Goal: Transaction & Acquisition: Purchase product/service

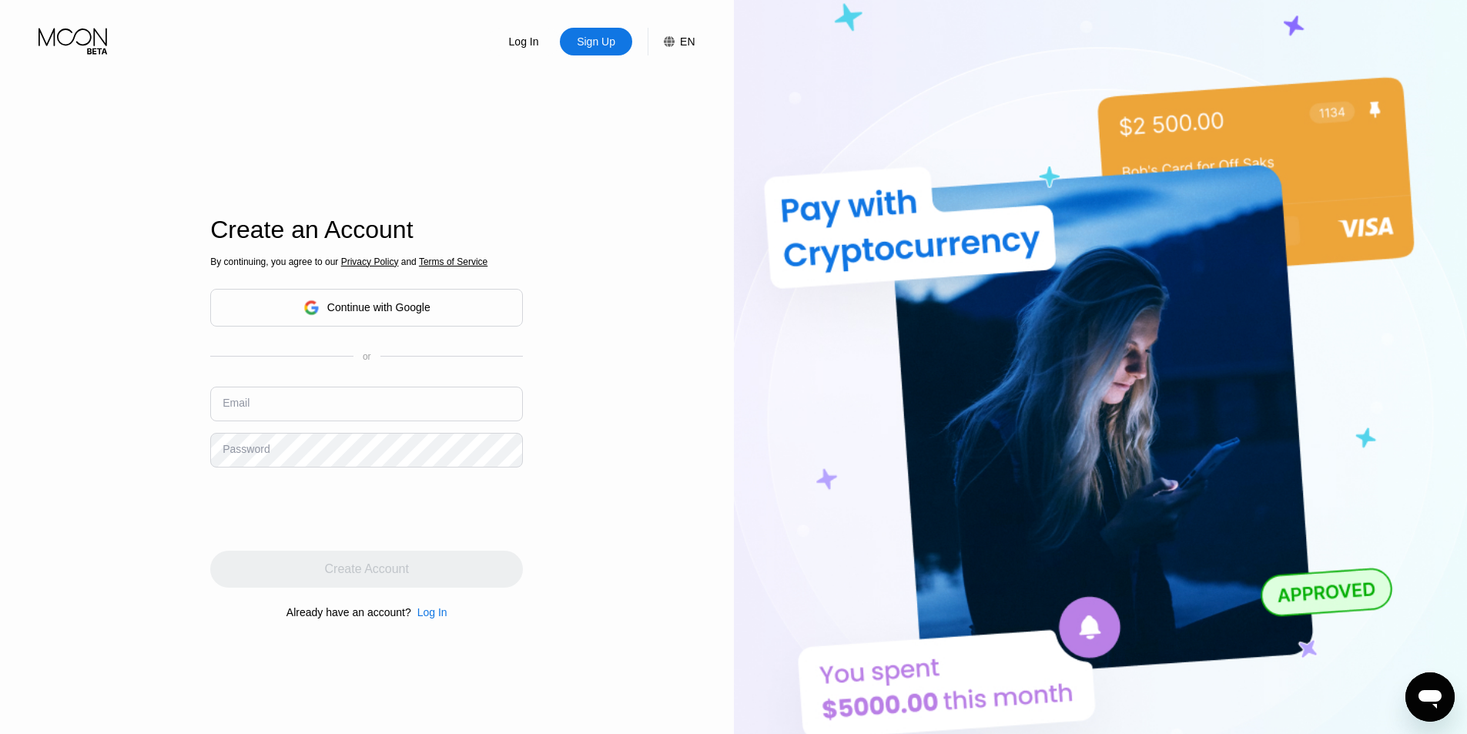
click at [378, 389] on input "text" at bounding box center [366, 404] width 313 height 35
paste input "[EMAIL_ADDRESS][DOMAIN_NAME]"
type input "[EMAIL_ADDRESS][DOMAIN_NAME]"
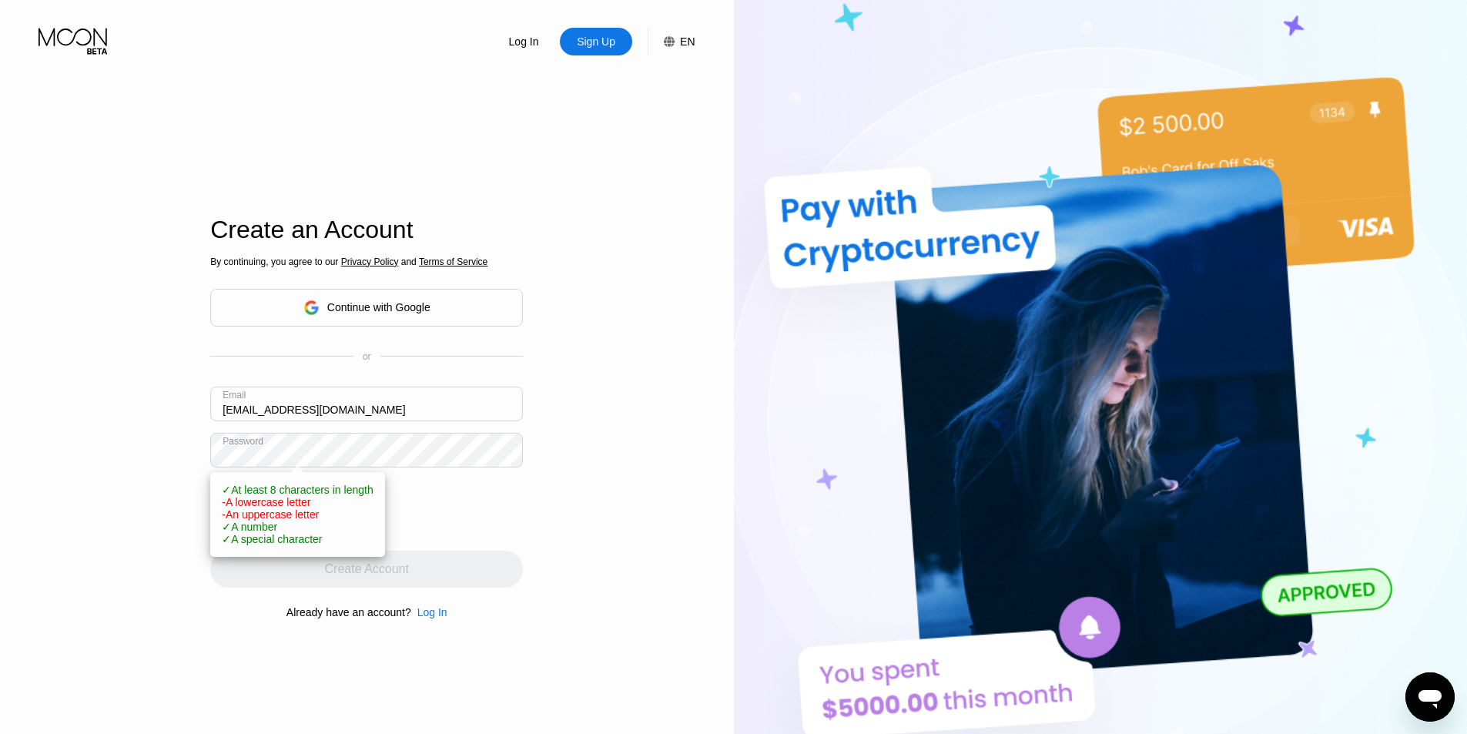
click at [120, 454] on div "Log In Sign Up EN Language English Save Create an Account By continuing, you ag…" at bounding box center [367, 403] width 734 height 807
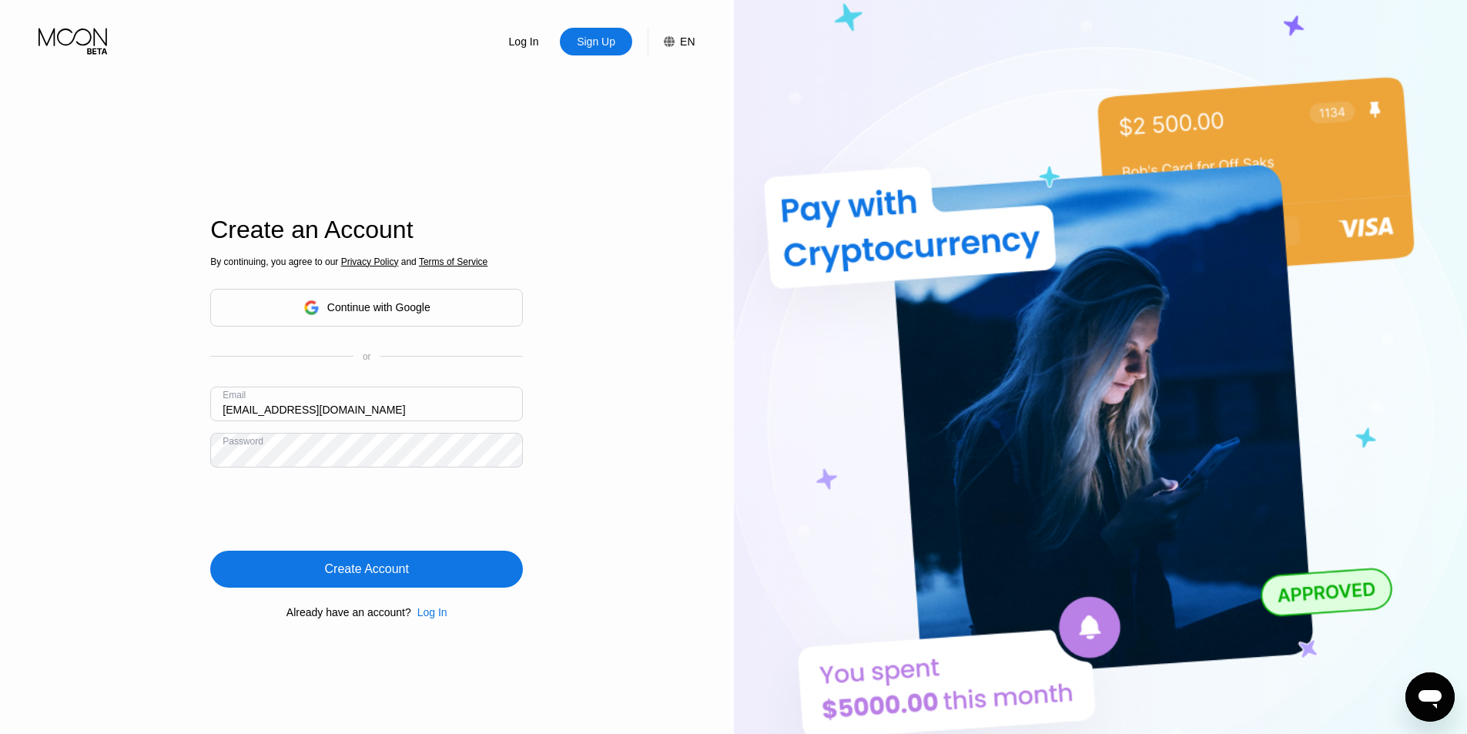
click at [378, 574] on div "Create Account" at bounding box center [367, 568] width 84 height 15
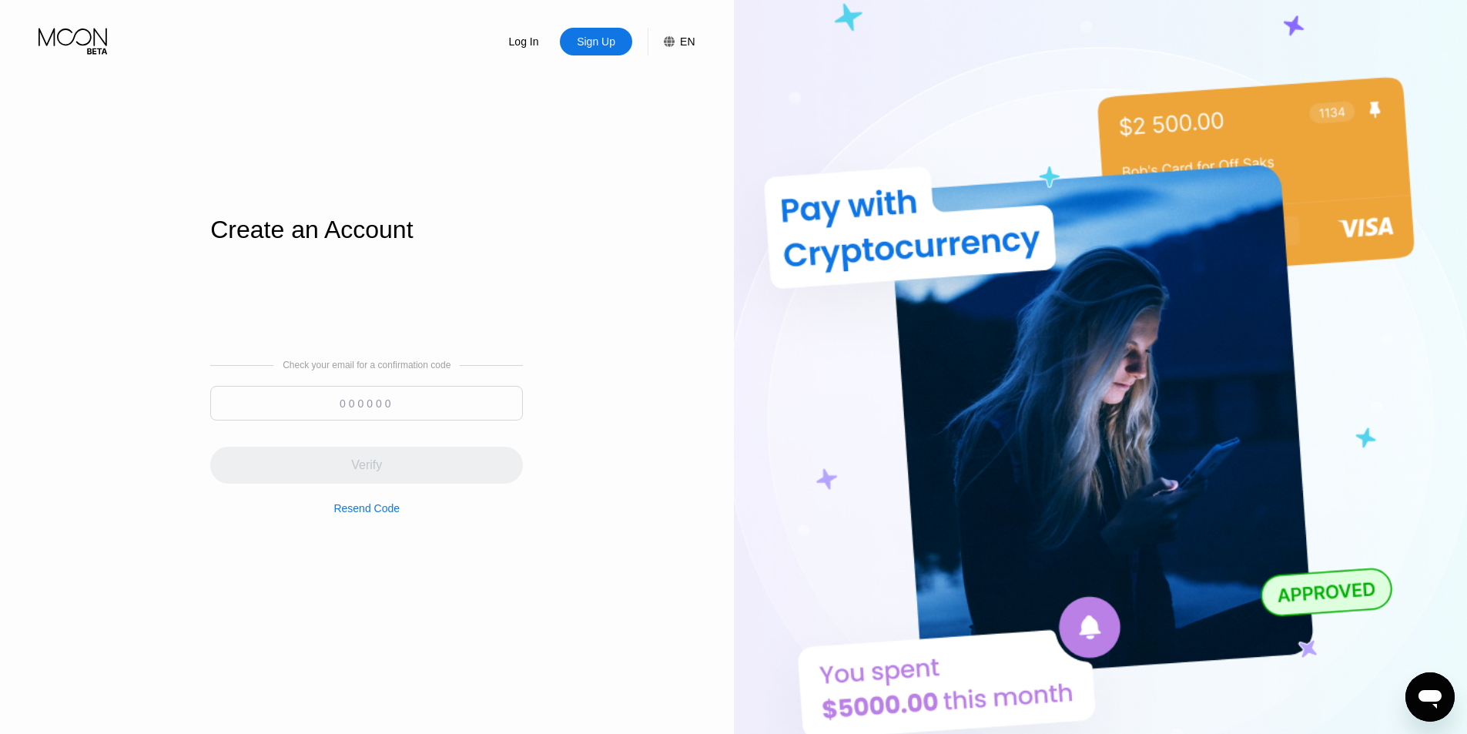
click at [372, 398] on input at bounding box center [366, 403] width 313 height 35
paste input "555027"
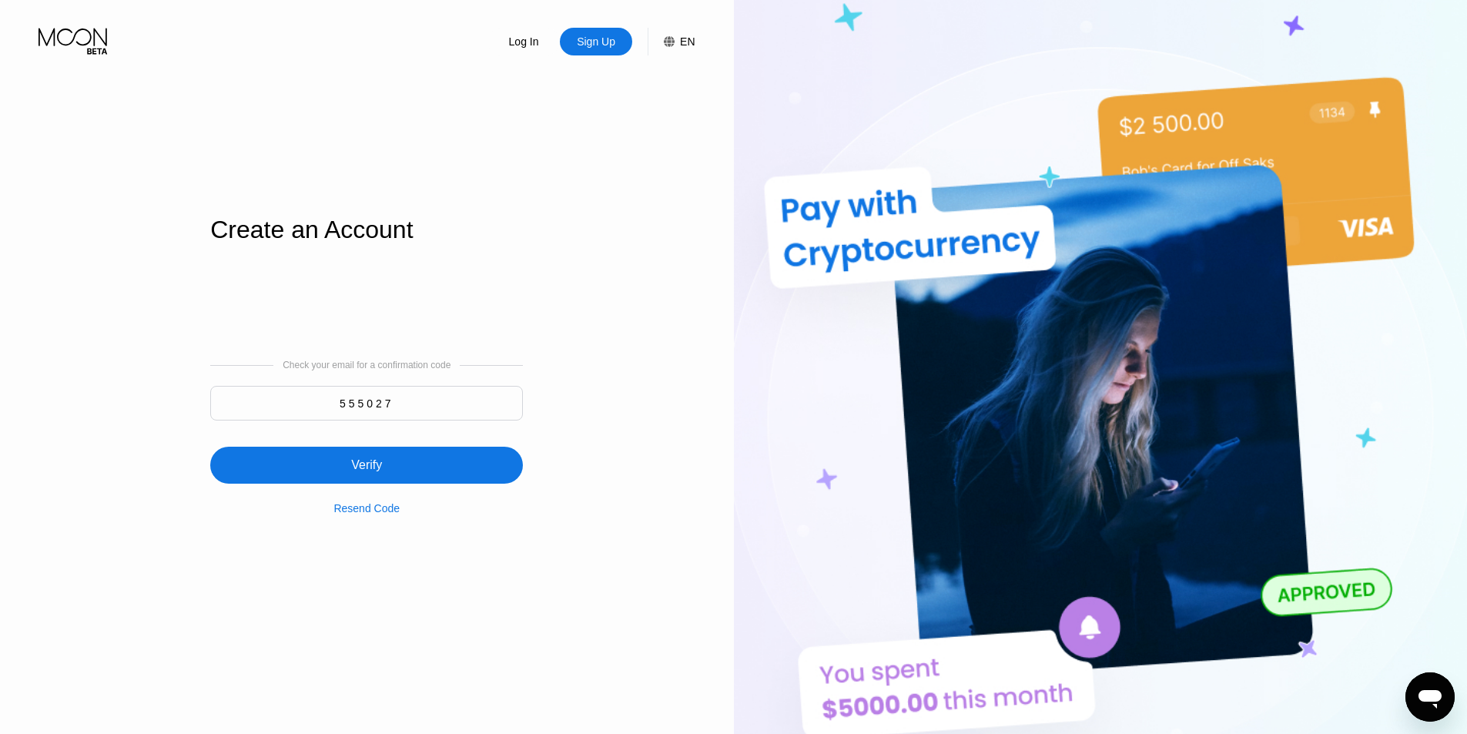
type input "555027"
click at [383, 457] on div "Verify" at bounding box center [366, 465] width 313 height 37
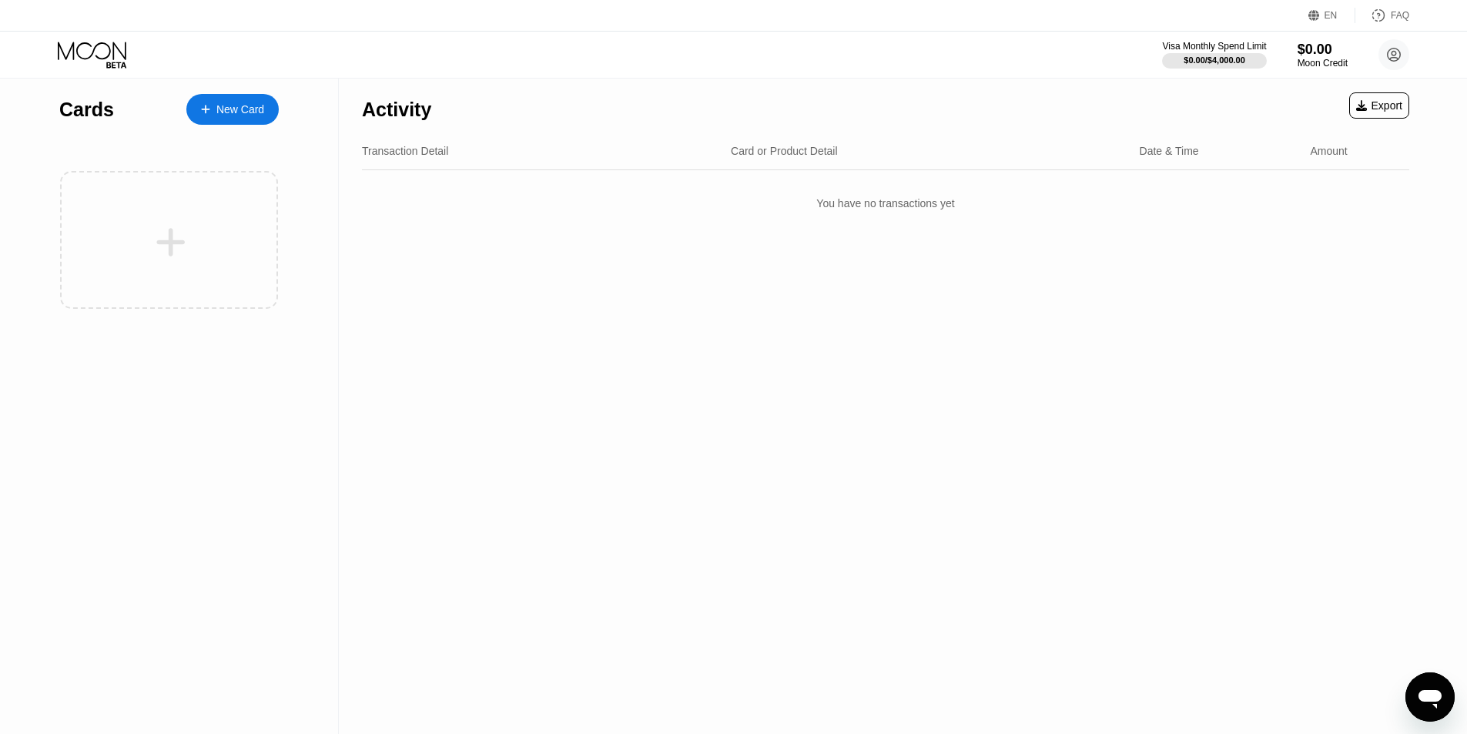
click at [258, 110] on div "New Card" at bounding box center [240, 109] width 48 height 13
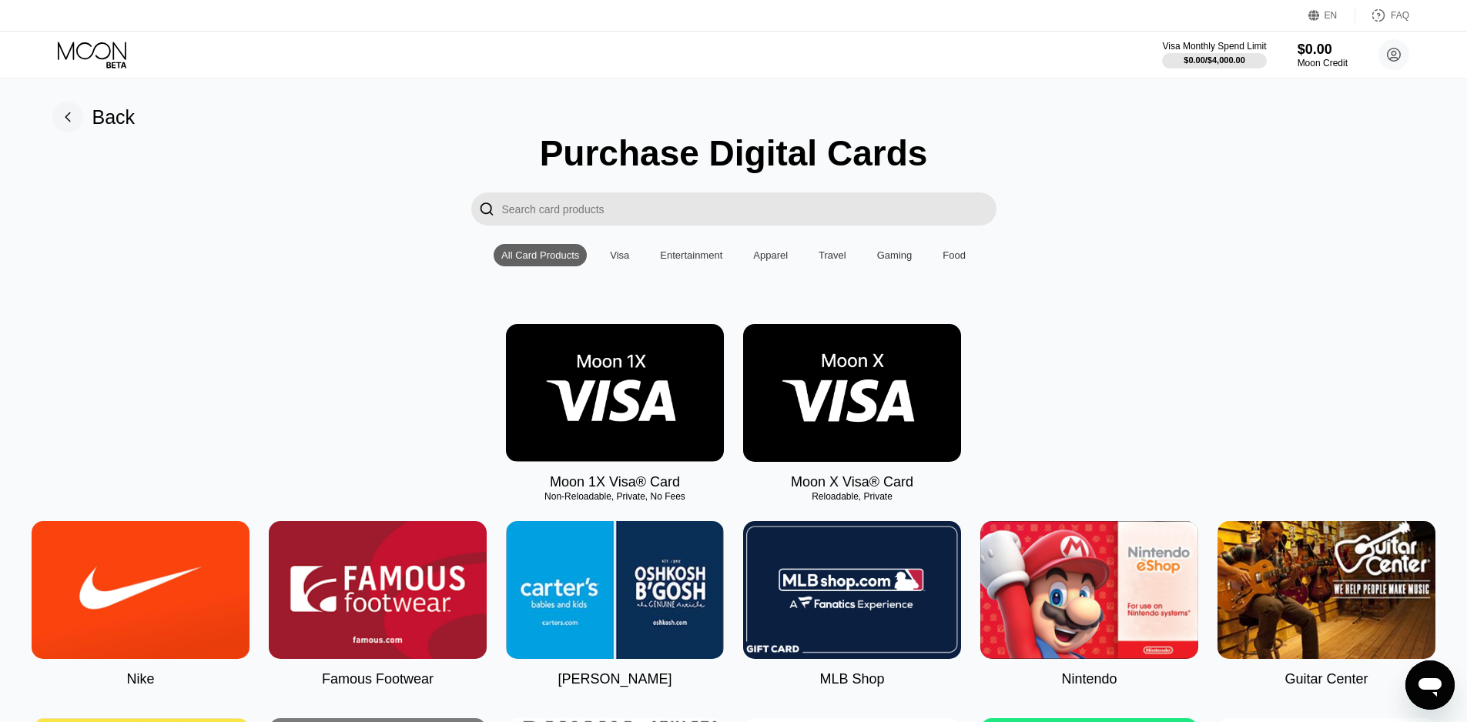
click at [806, 400] on img at bounding box center [852, 393] width 218 height 138
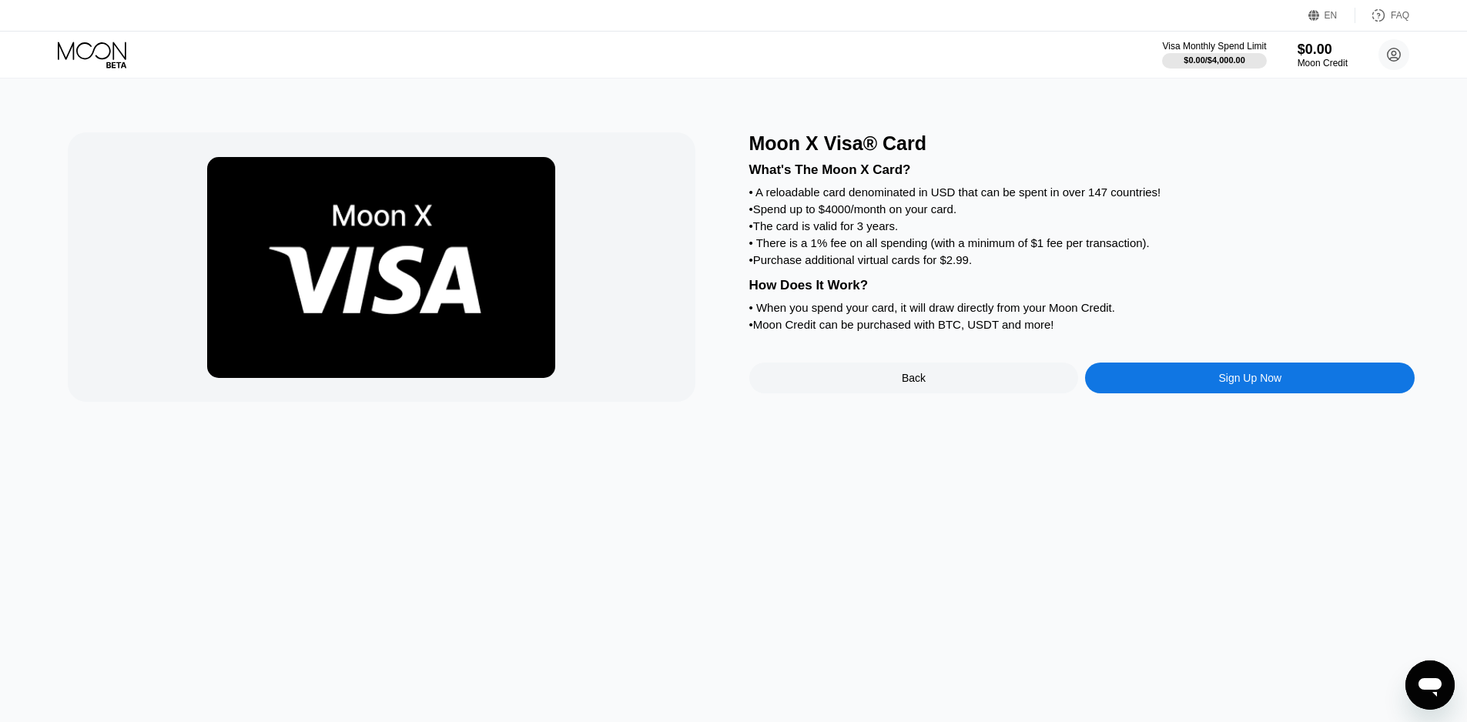
click at [1204, 394] on div "Sign Up Now" at bounding box center [1250, 378] width 330 height 31
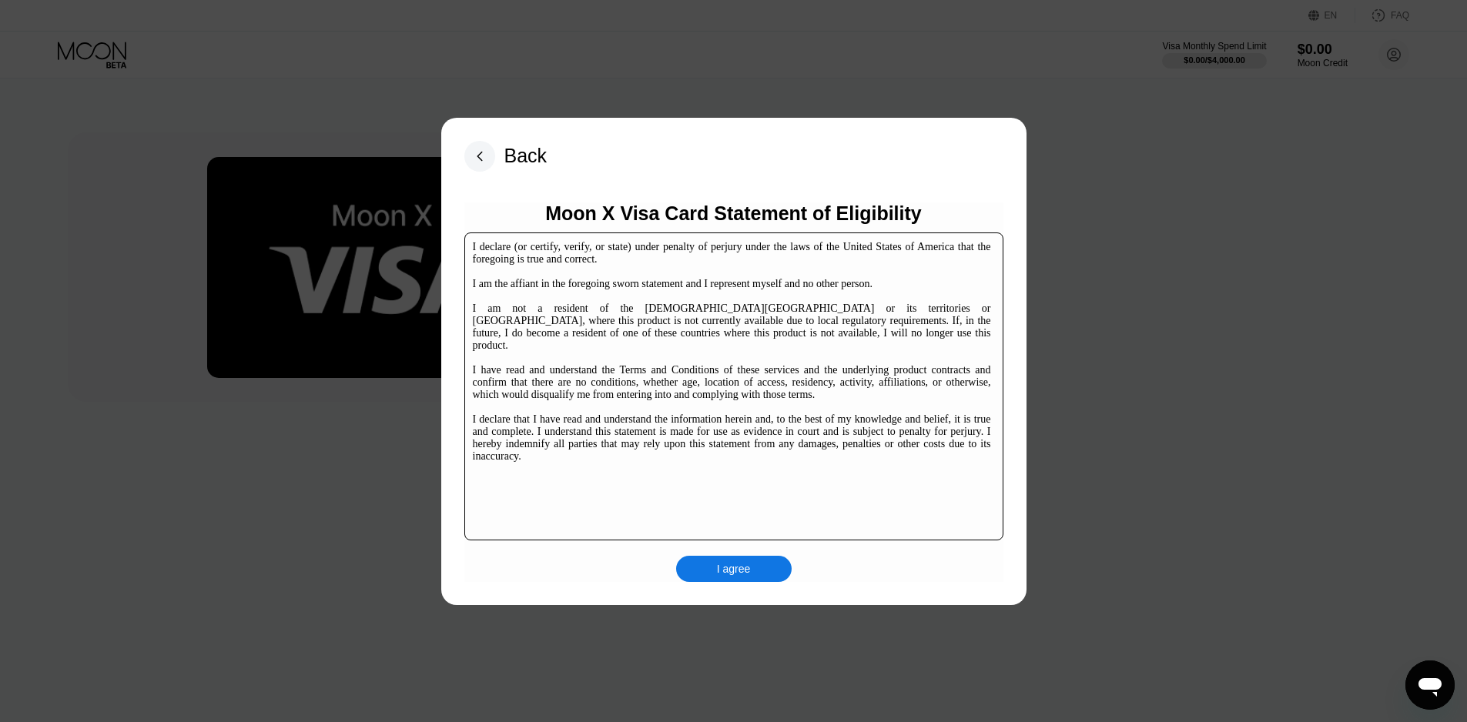
click at [749, 567] on div "I agree" at bounding box center [734, 569] width 34 height 14
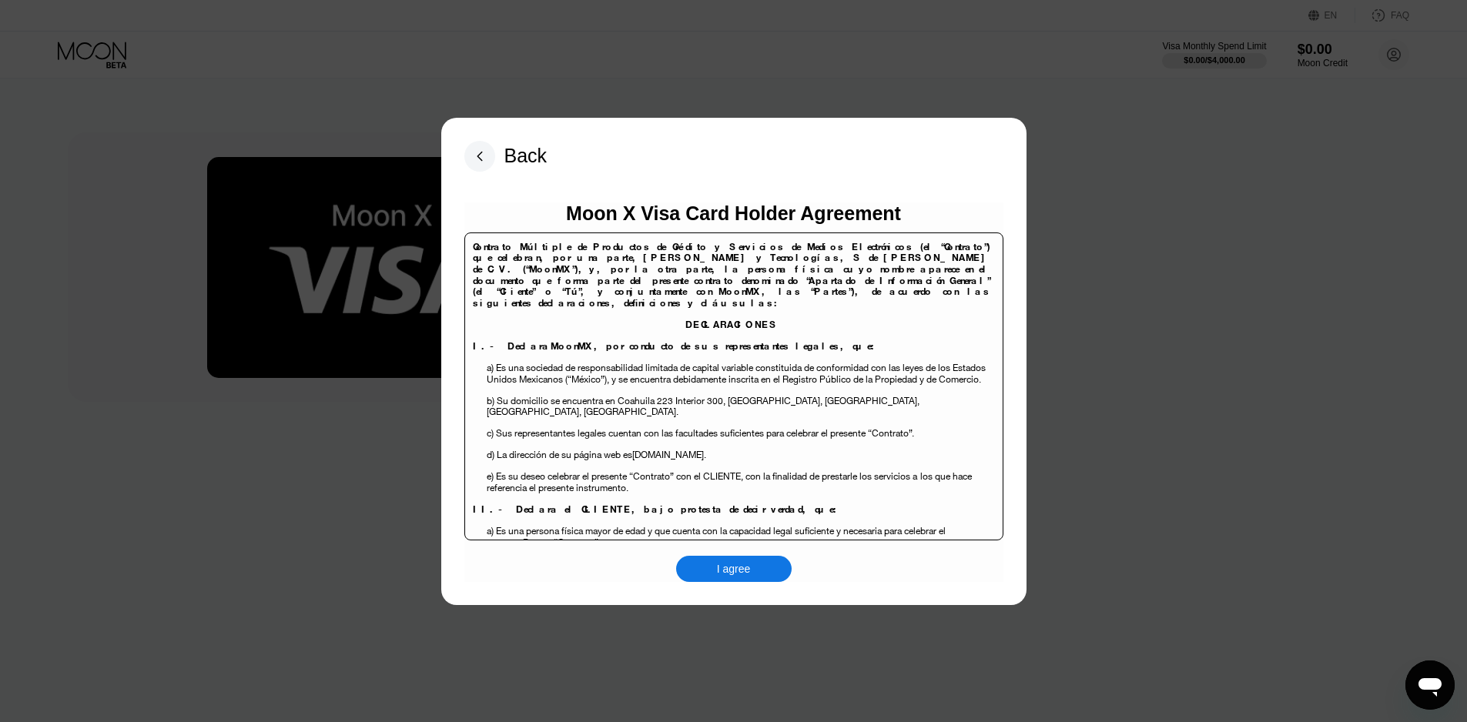
click at [719, 588] on div "Back Moon X Visa Card Holder Agreement Contrato Múltiple de Productos de Crédit…" at bounding box center [733, 362] width 585 height 488
click at [726, 576] on div "I agree" at bounding box center [734, 569] width 34 height 14
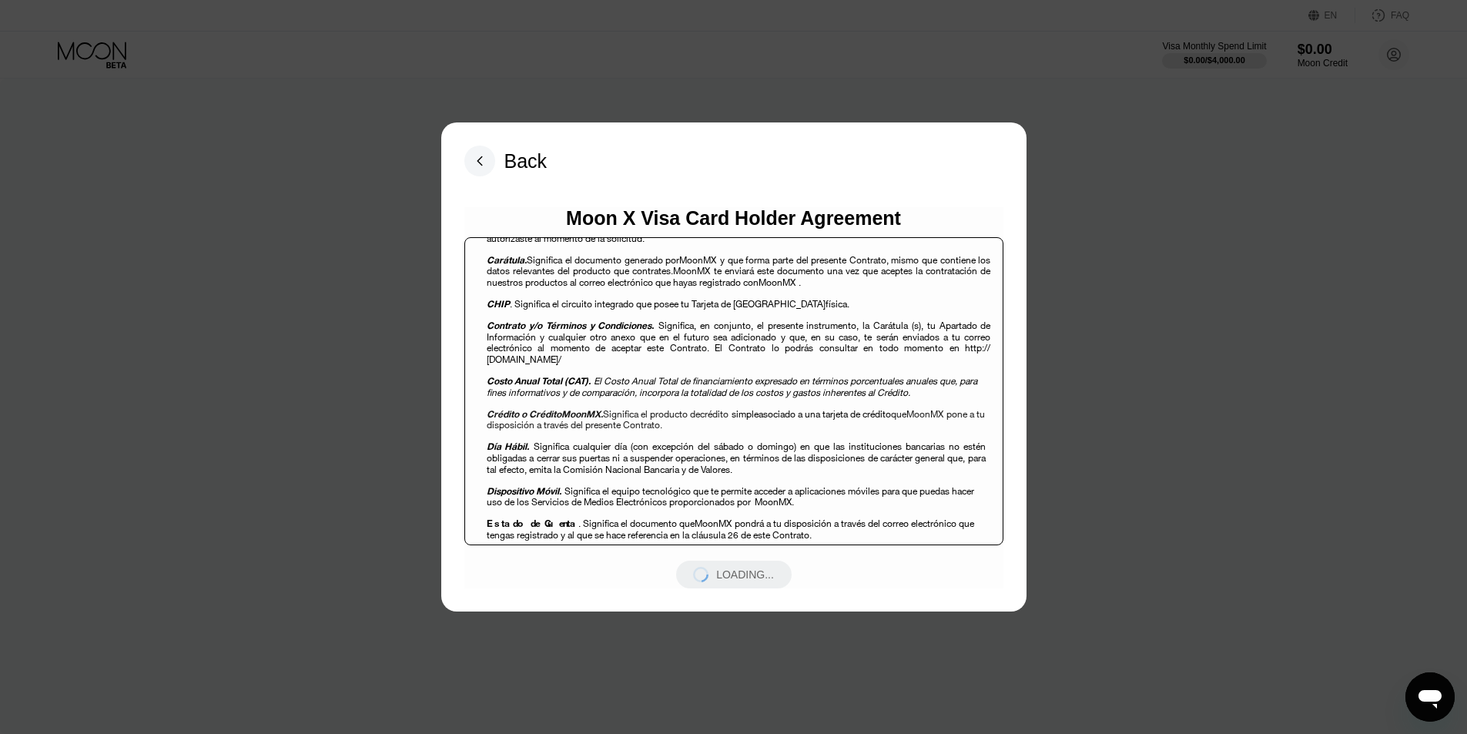
scroll to position [919, 0]
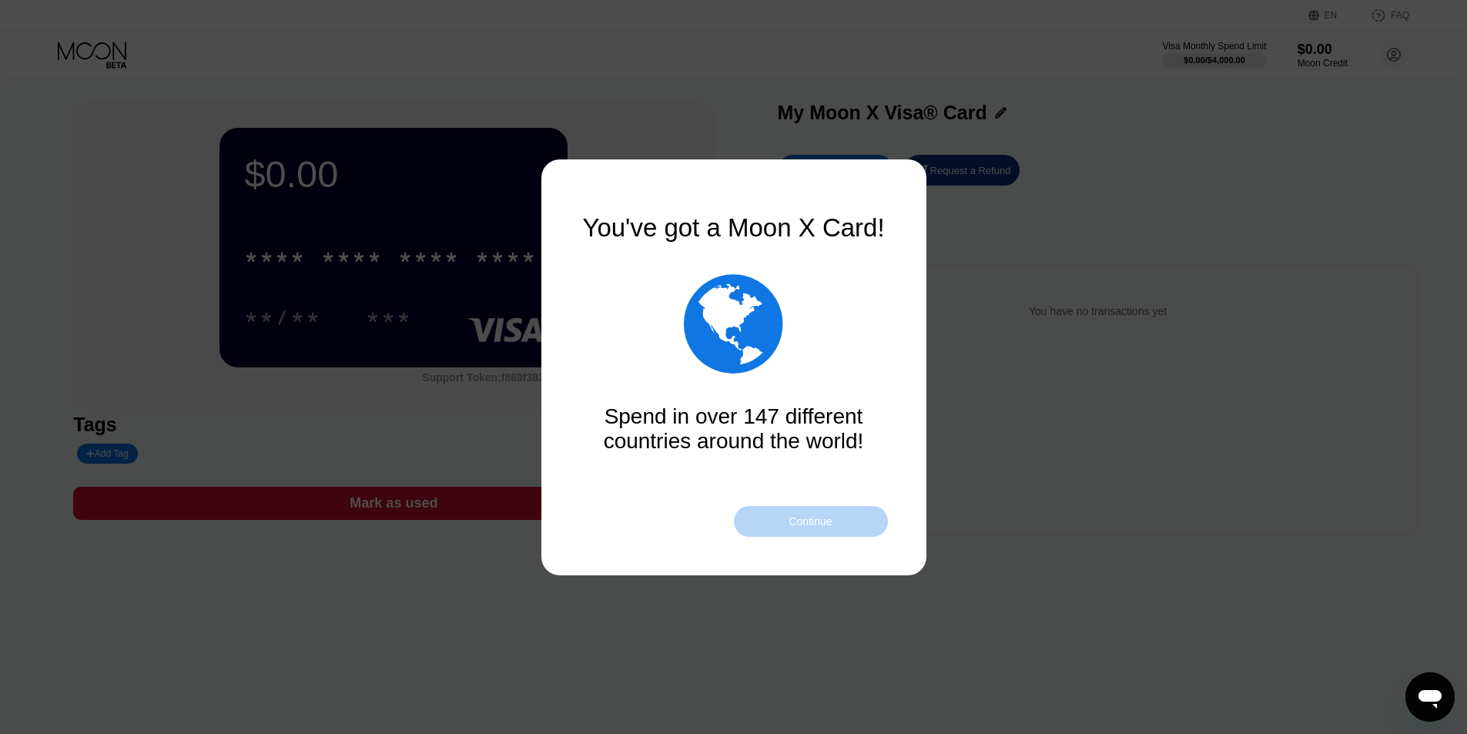
click at [836, 514] on div "Continue" at bounding box center [811, 521] width 154 height 31
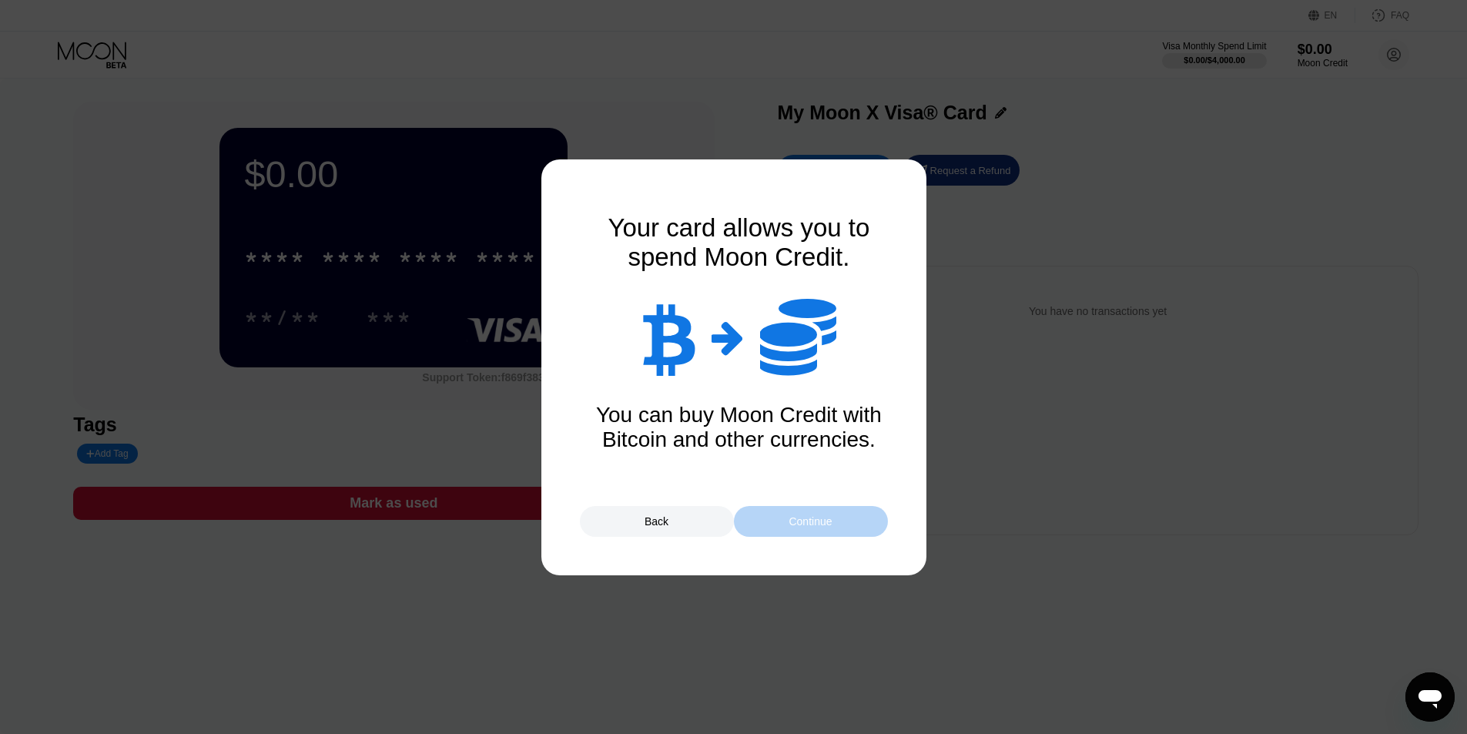
click at [807, 528] on div "Continue" at bounding box center [811, 521] width 154 height 31
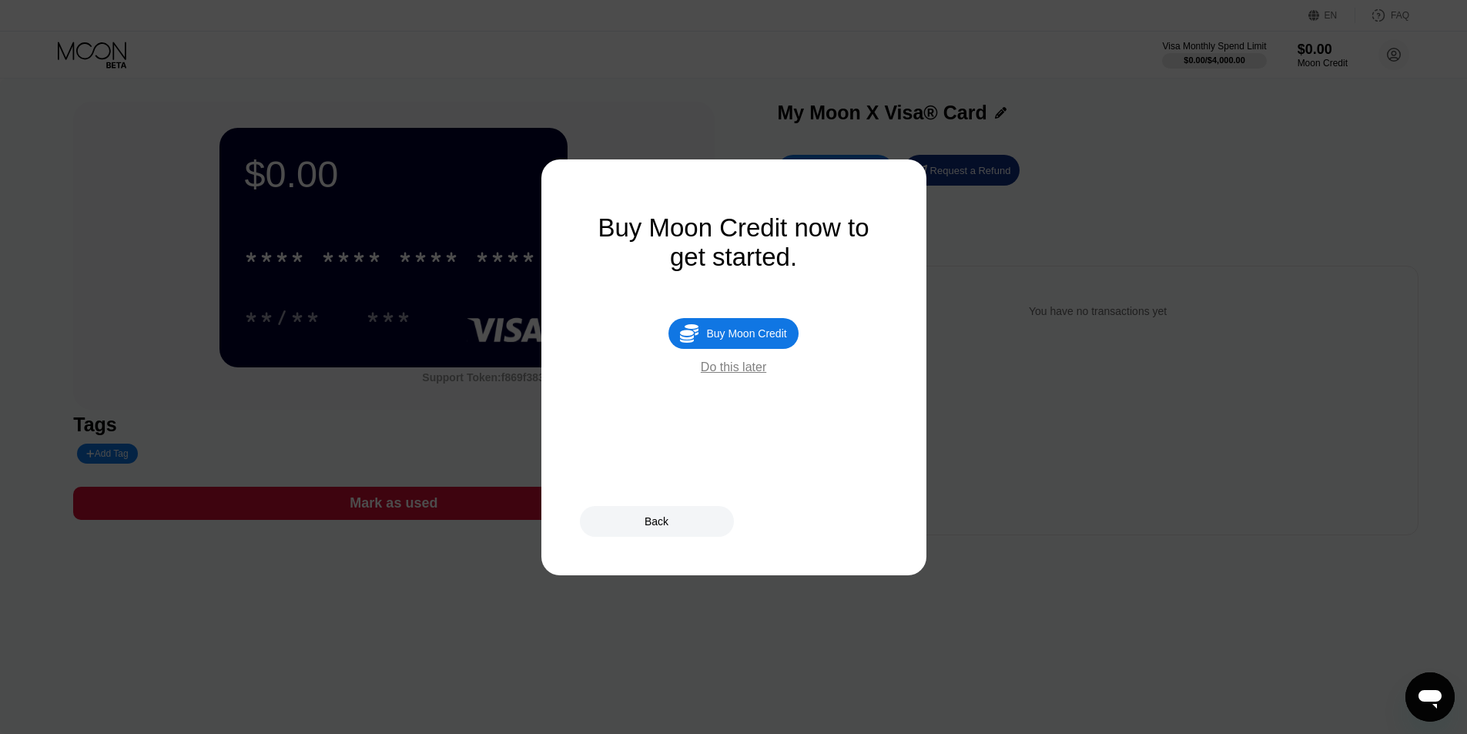
click at [750, 340] on div "Buy Moon Credit" at bounding box center [746, 333] width 80 height 12
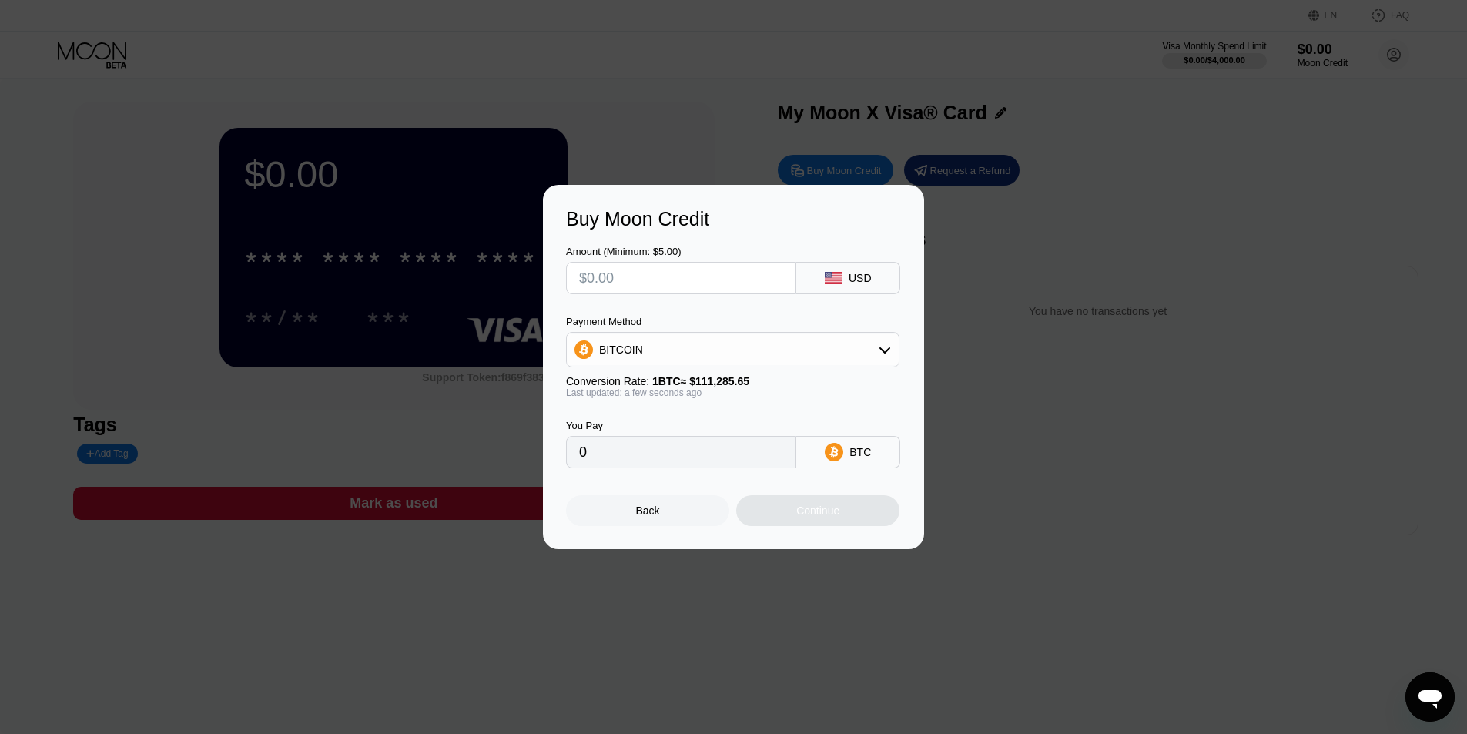
click at [689, 276] on input "text" at bounding box center [681, 278] width 204 height 31
type input "$2"
type input "0.00001798"
type input "$22"
type input "0.00019769"
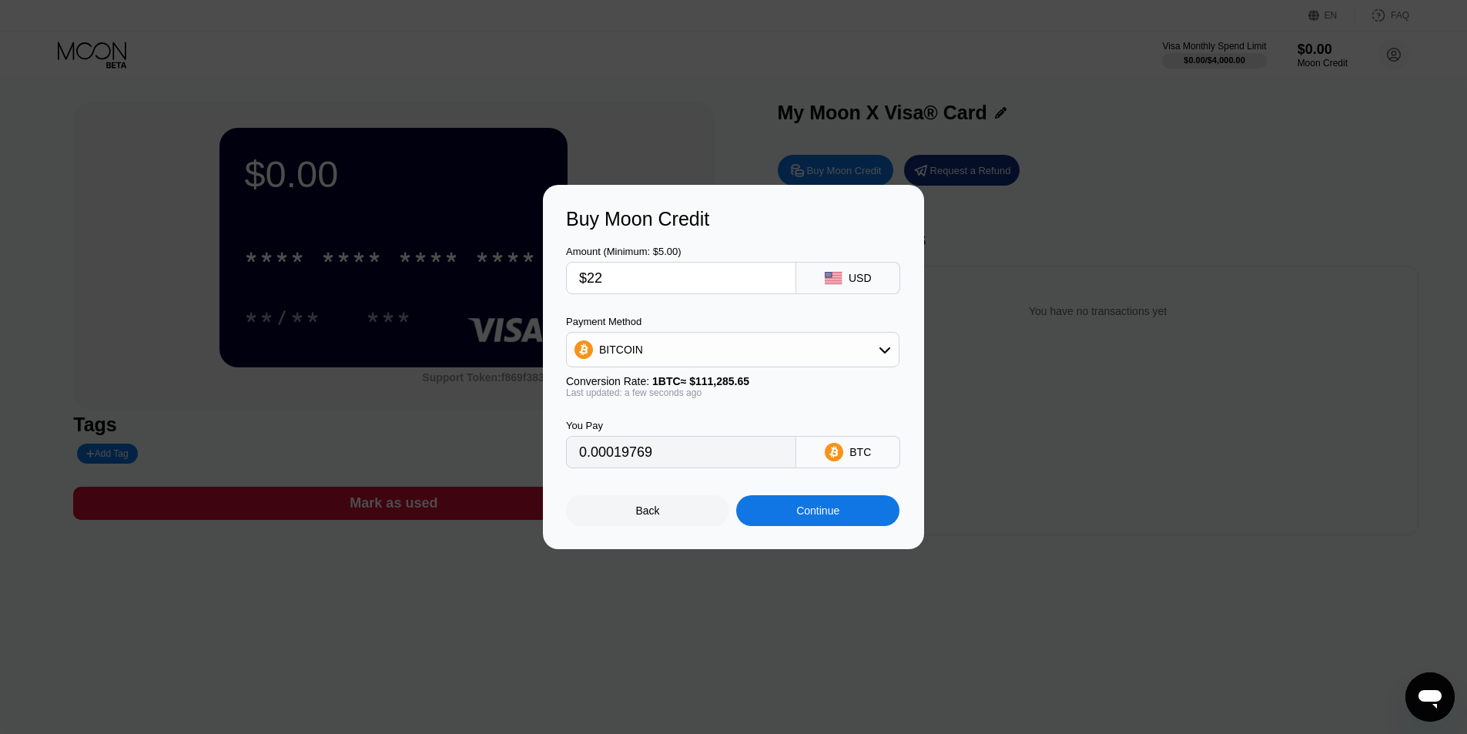
type input "$22"
click at [674, 351] on div "BITCOIN" at bounding box center [733, 349] width 332 height 31
click at [658, 432] on span "USDT on TRON" at bounding box center [642, 426] width 78 height 12
type input "22.22"
click at [788, 520] on div "Continue" at bounding box center [817, 510] width 163 height 31
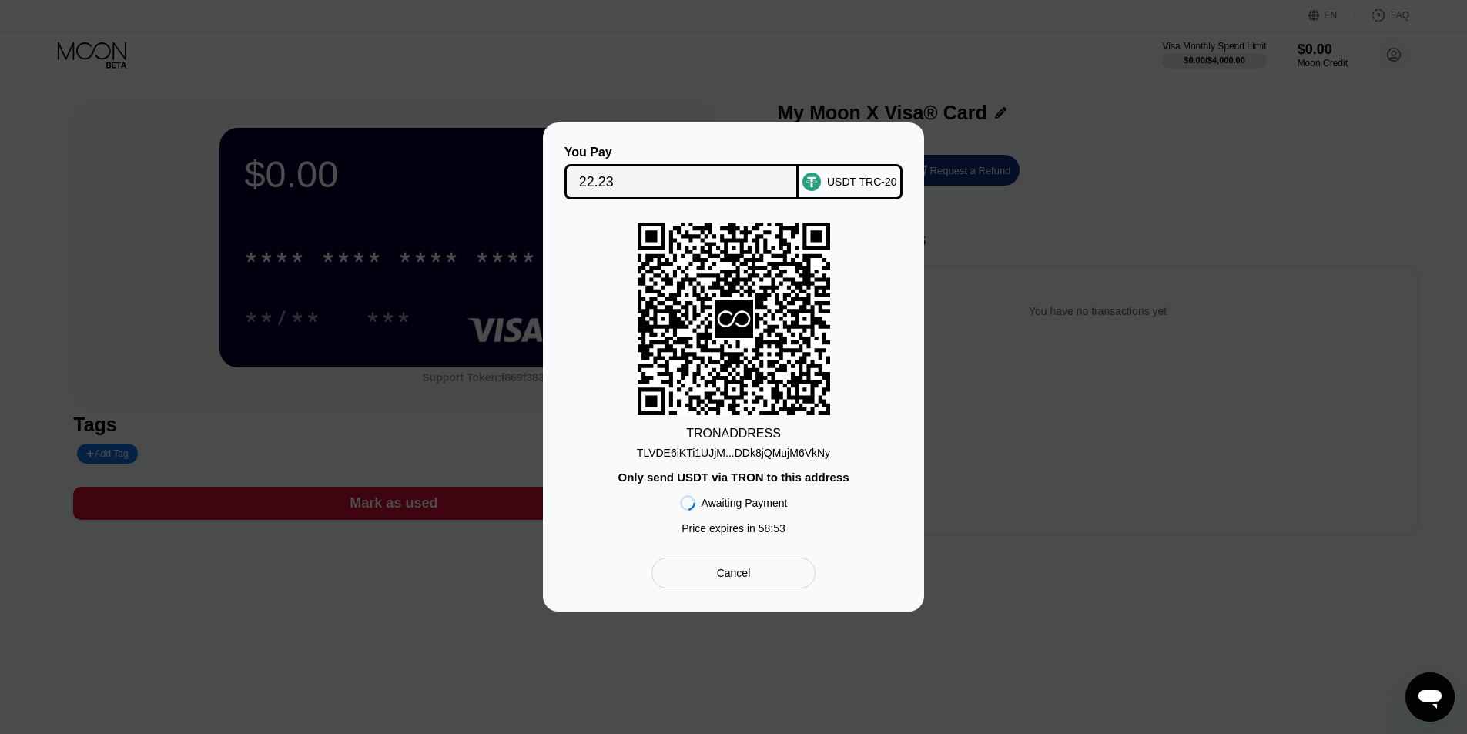
click at [736, 456] on div "TLVDE6iKTi1UJjM...DDk8jQMujM6VkNy" at bounding box center [733, 453] width 193 height 12
click at [590, 174] on input "22.23" at bounding box center [682, 181] width 206 height 31
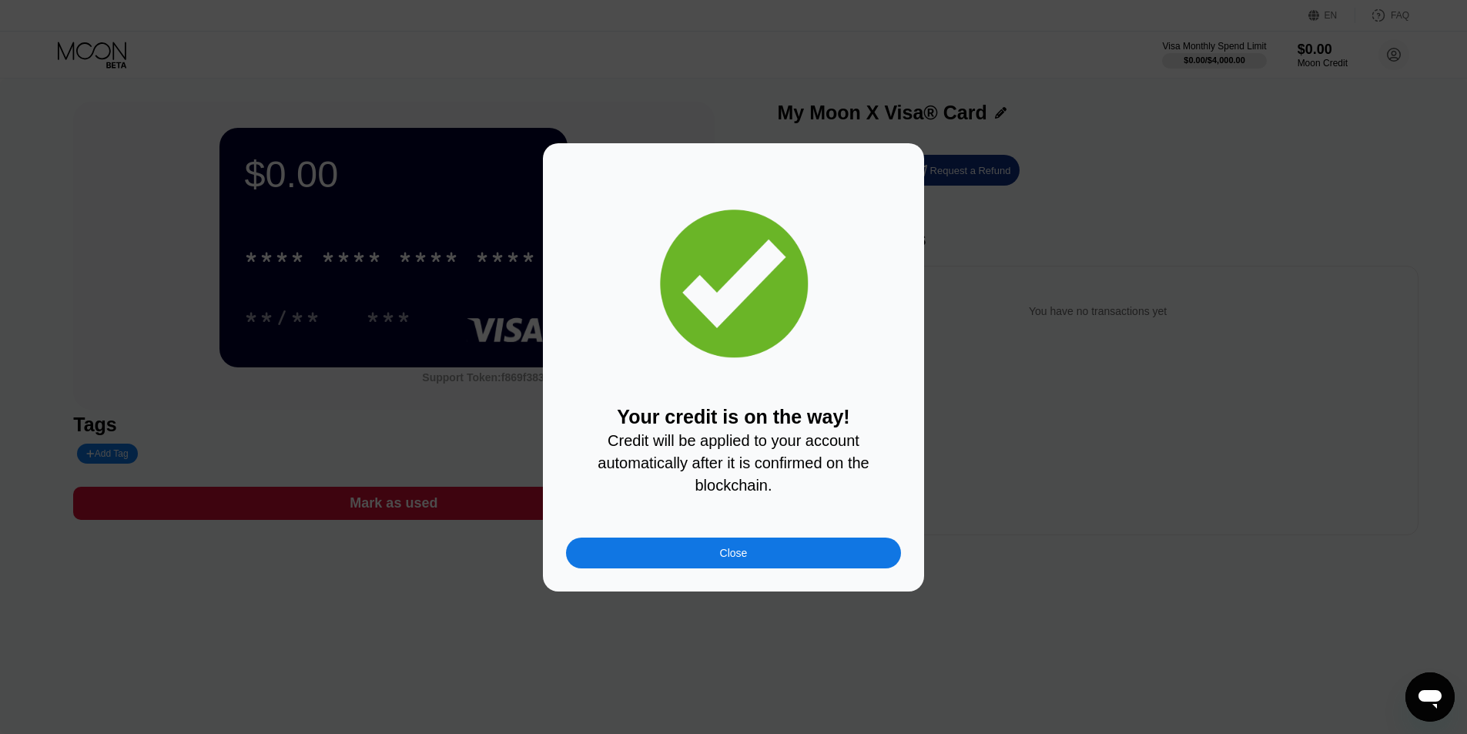
click at [699, 557] on div "Close" at bounding box center [733, 553] width 335 height 31
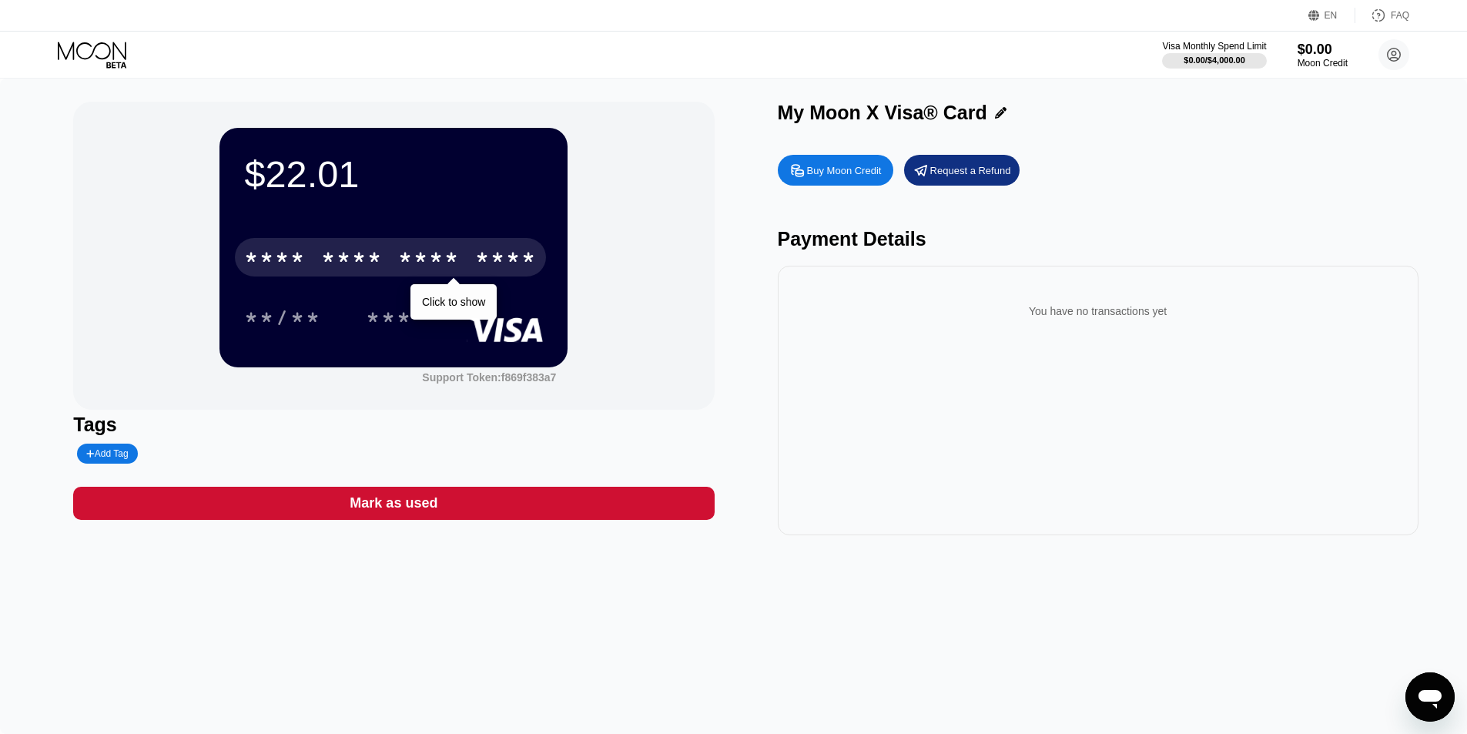
click at [384, 270] on div "* * * * * * * * * * * * ****" at bounding box center [390, 257] width 311 height 39
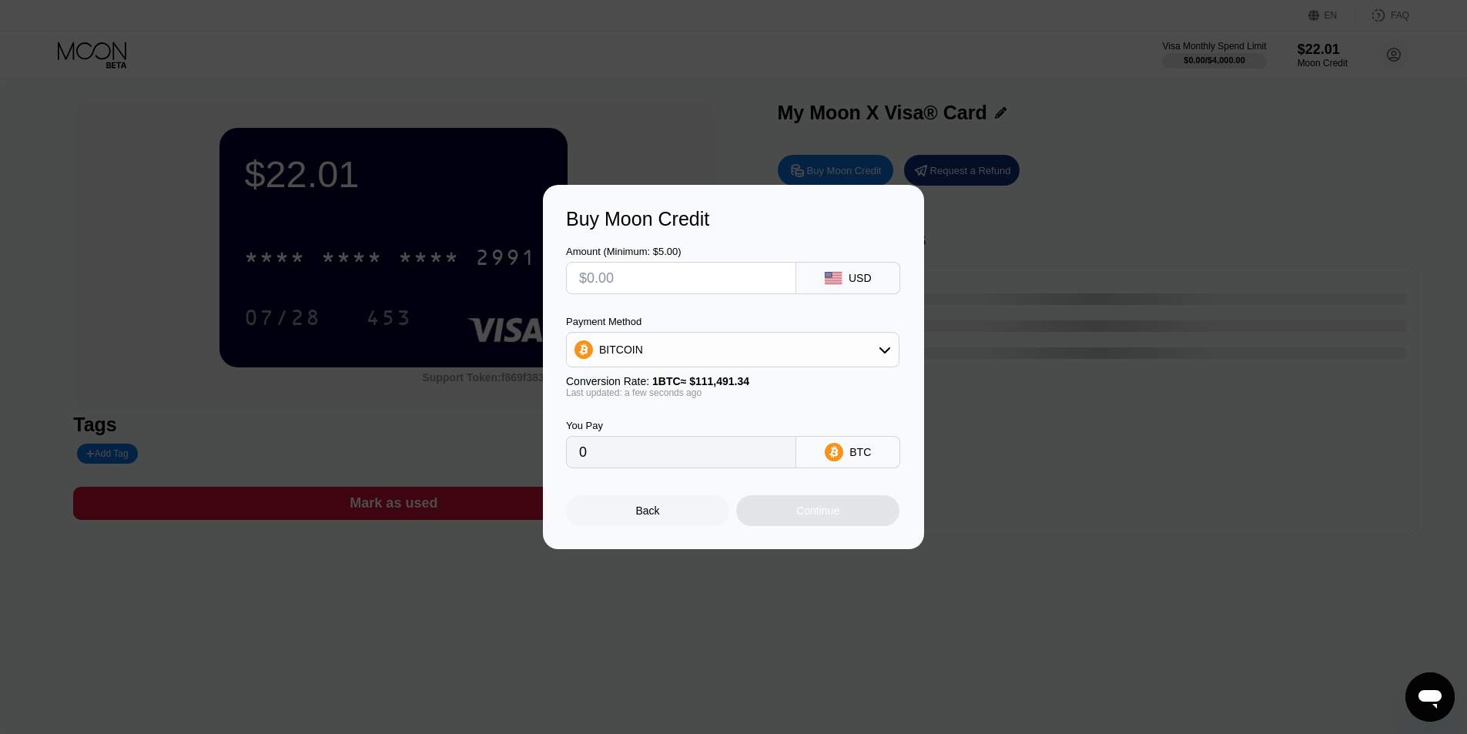
click at [647, 517] on div "Back" at bounding box center [648, 510] width 24 height 12
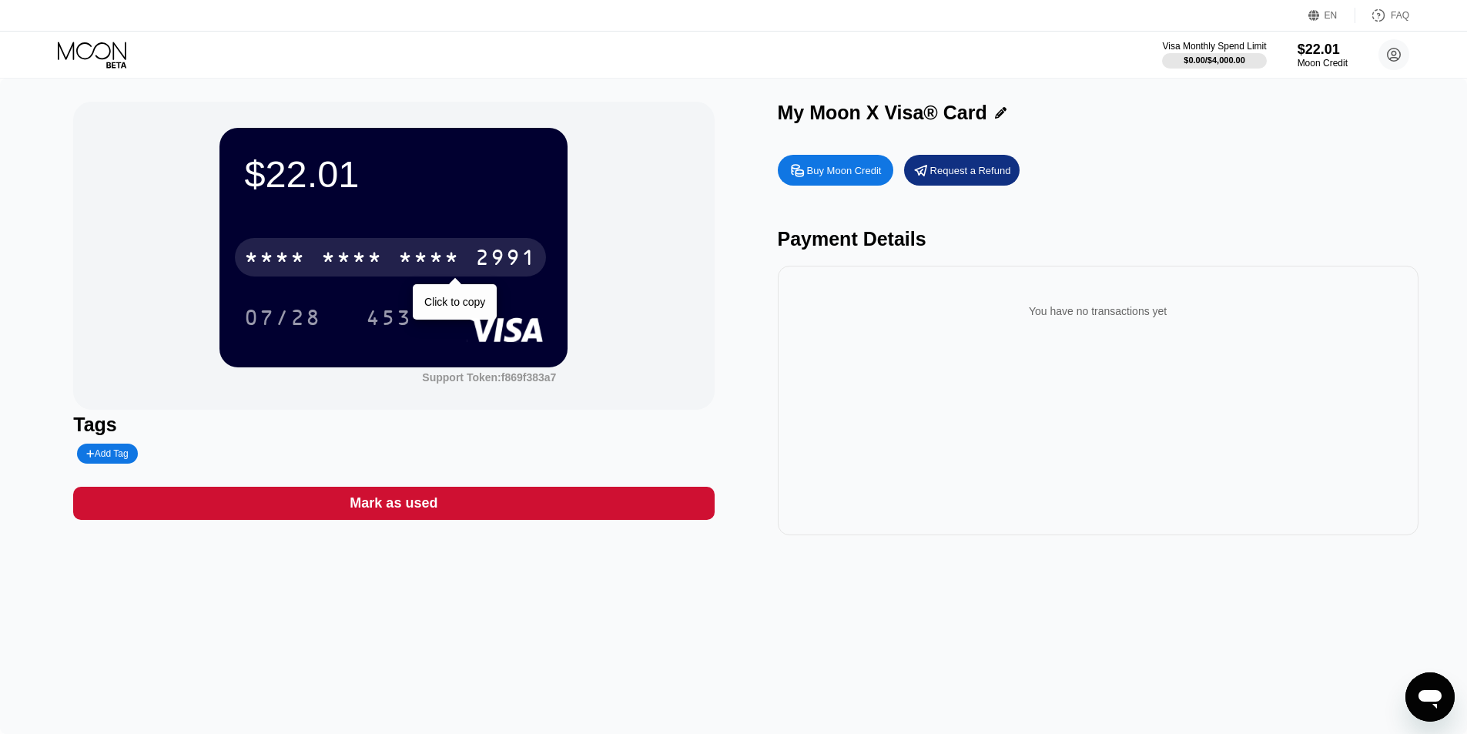
click at [448, 260] on div "* * * *" at bounding box center [429, 259] width 62 height 25
